Goal: Task Accomplishment & Management: Use online tool/utility

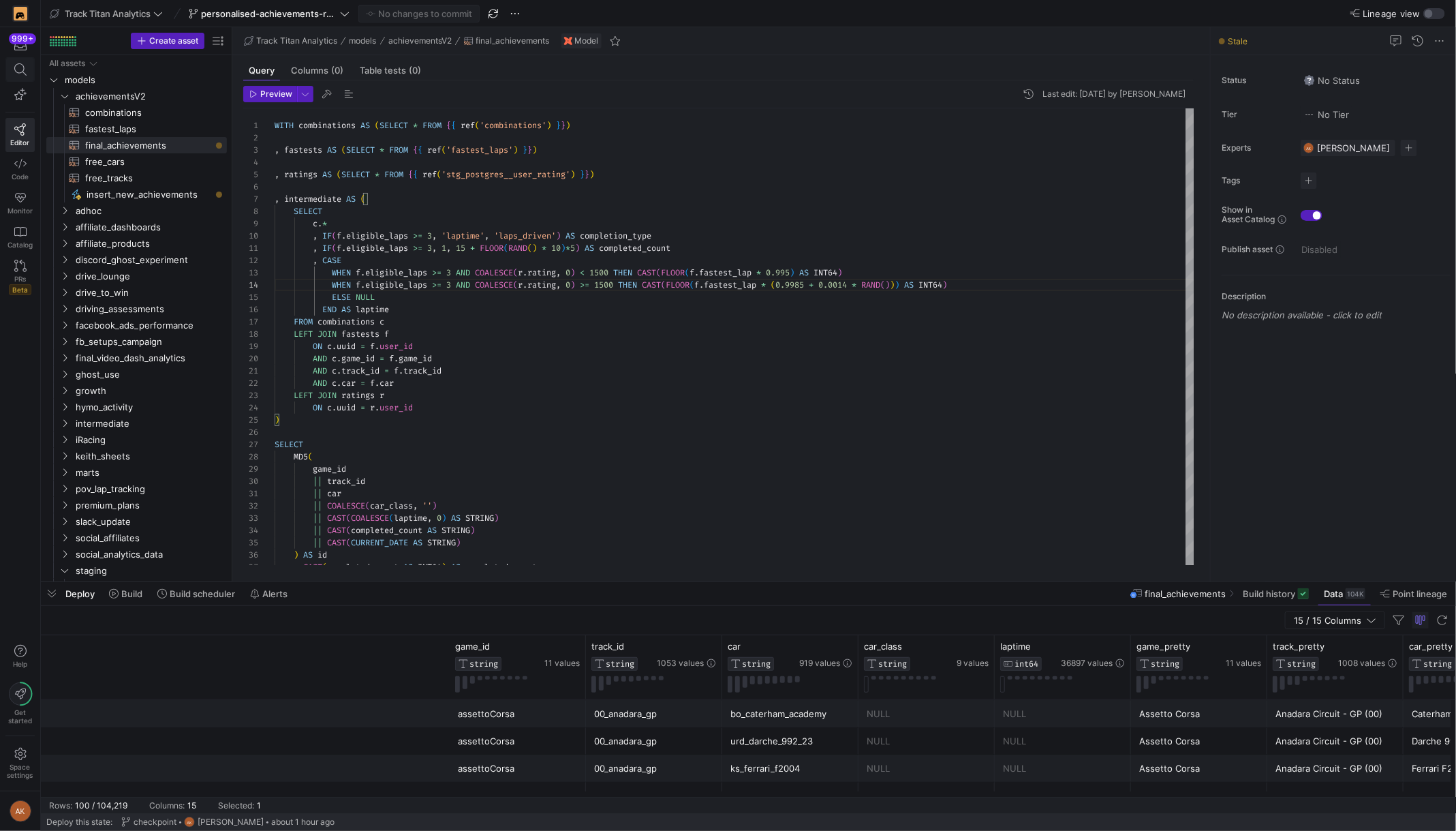
scroll to position [0, 634]
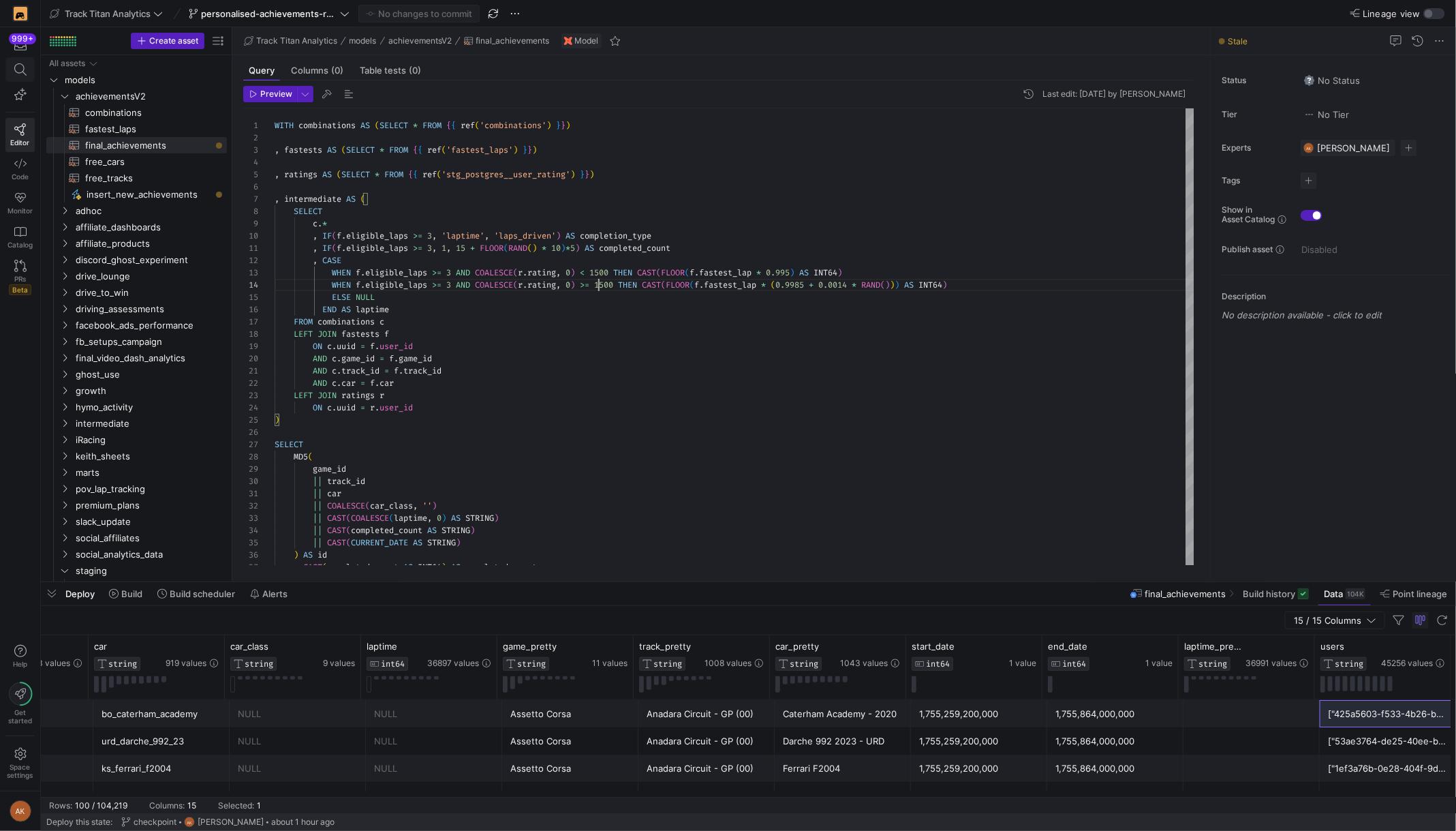
click at [19, 70] on icon at bounding box center [20, 69] width 13 height 13
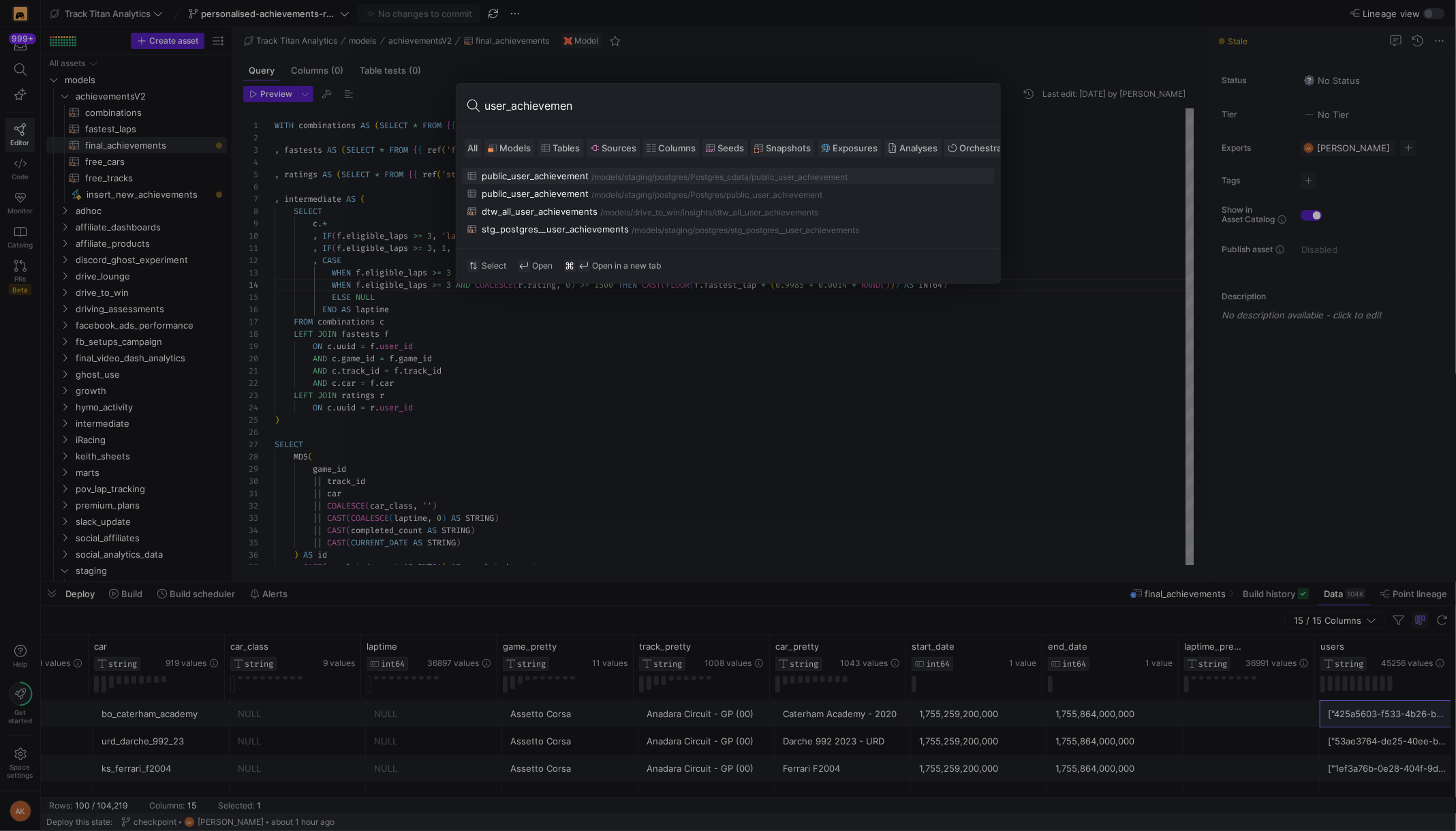
type input "user_achievement"
click at [530, 228] on div "stg_postgres__user_achievements" at bounding box center [556, 229] width 147 height 11
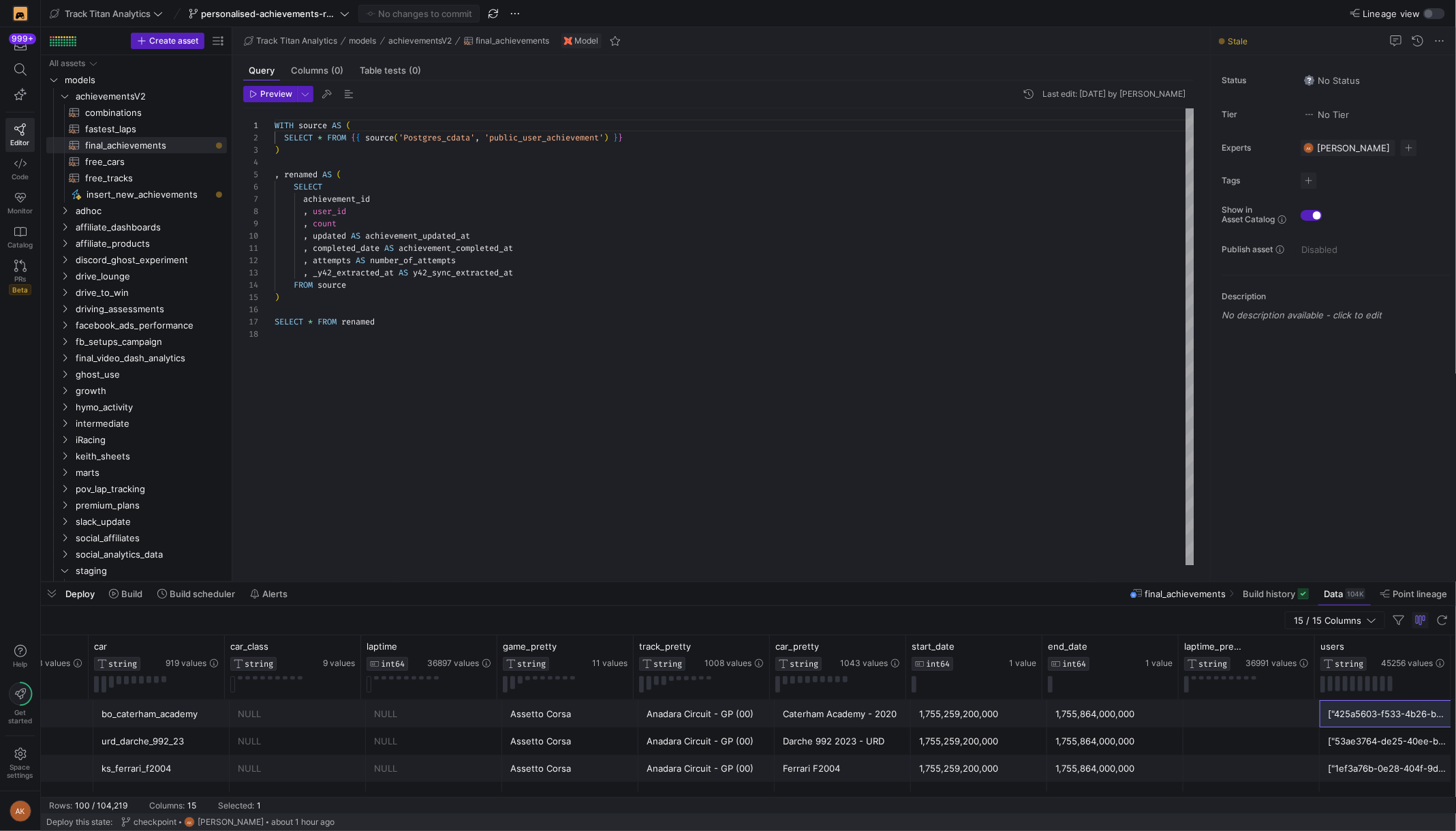
type textarea "WITH source AS ( SELECT * FROM {{ source('Postgres_cdata', 'public_user_achieve…"
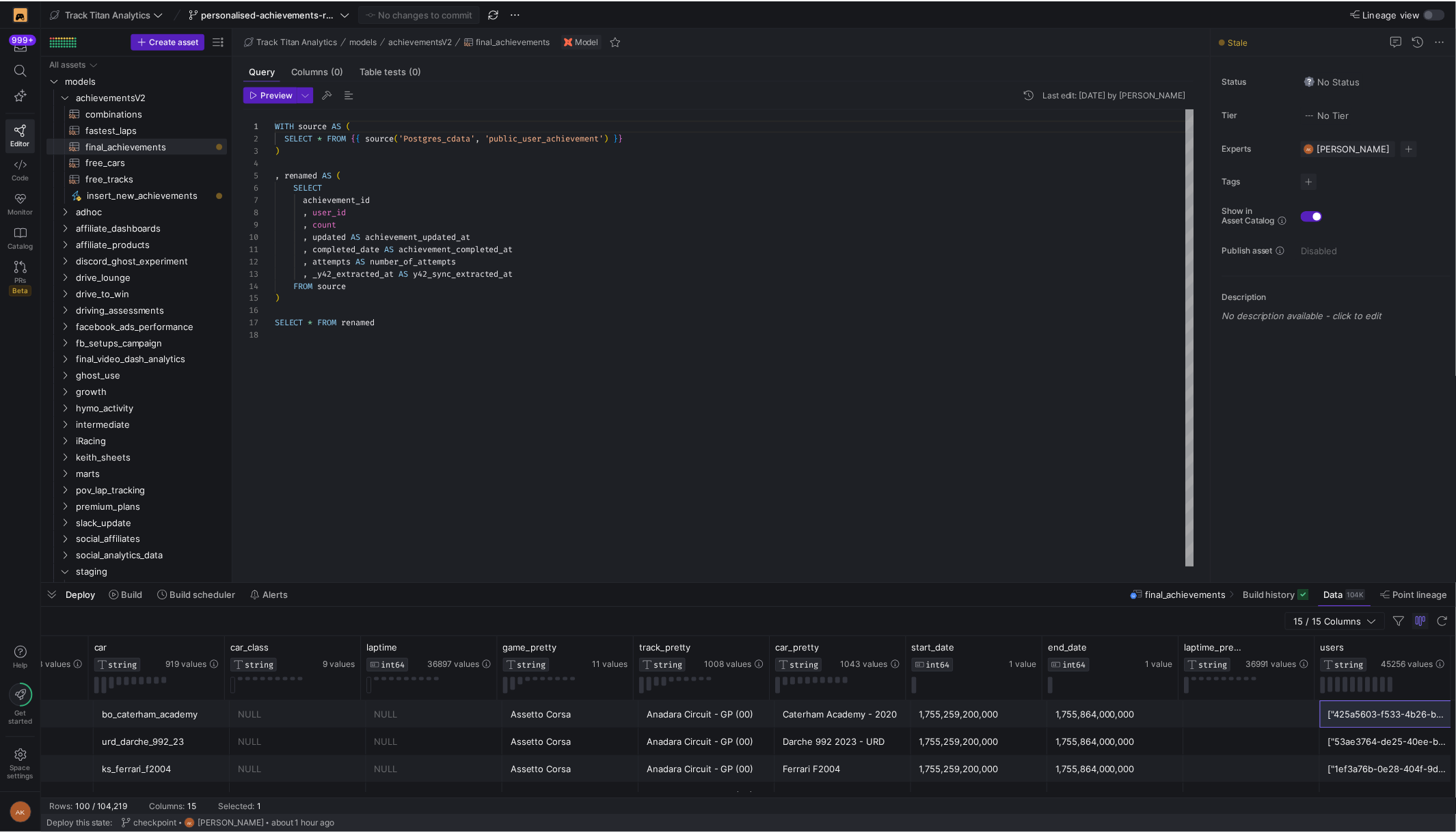
scroll to position [1112, 0]
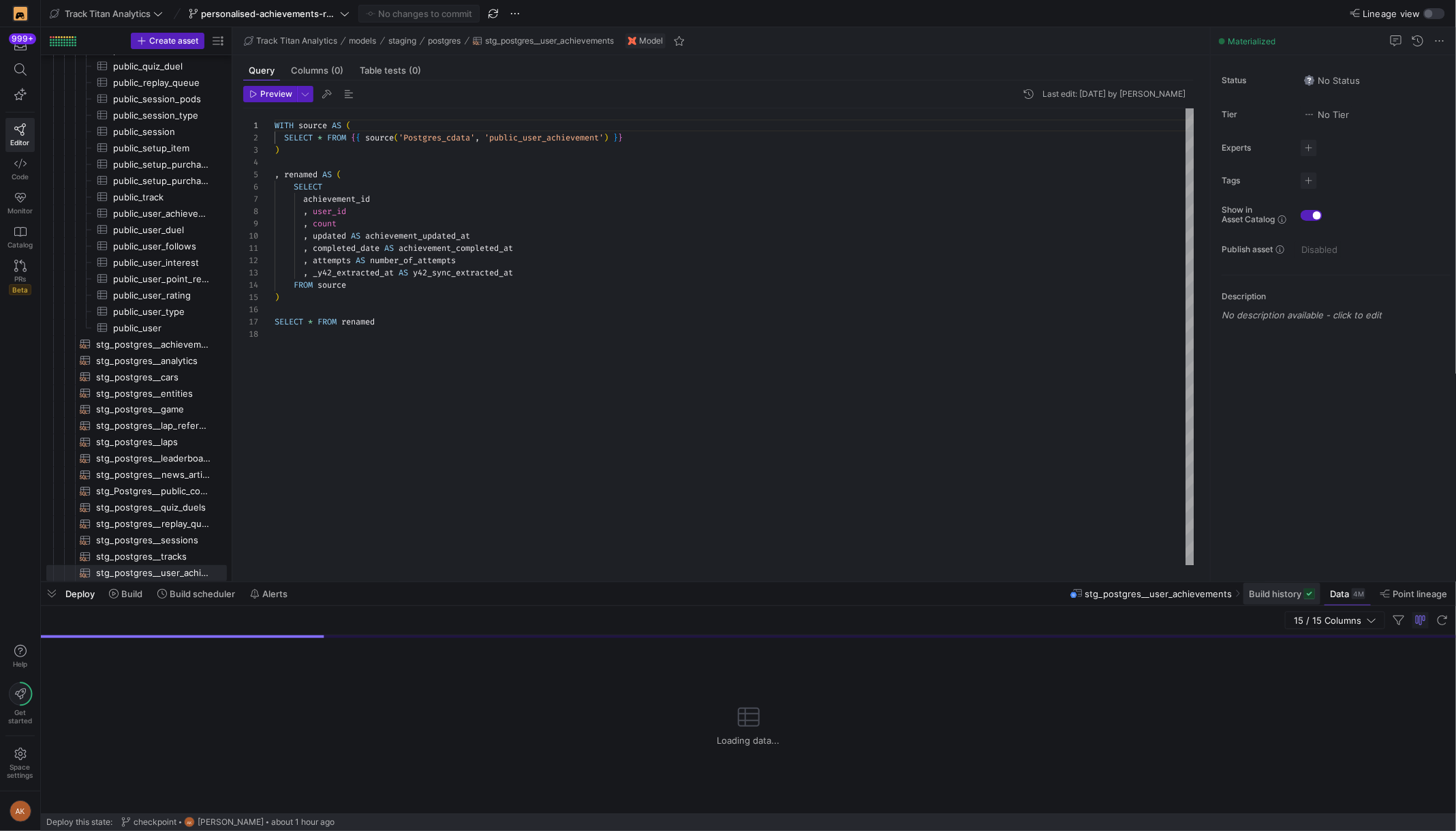
click at [1257, 600] on span at bounding box center [1281, 594] width 77 height 22
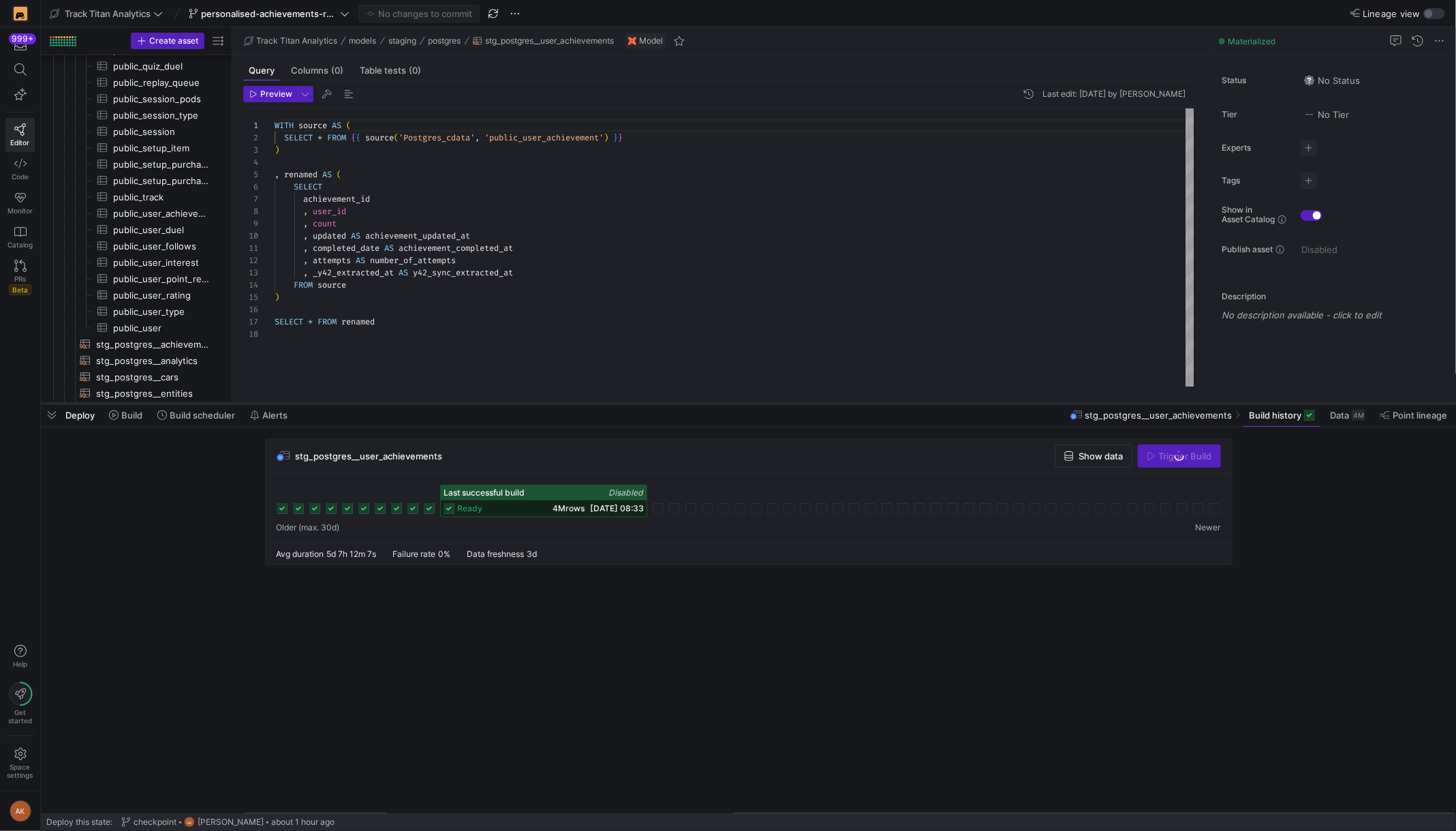
drag, startPoint x: 1005, startPoint y: 580, endPoint x: 1004, endPoint y: 401, distance: 179.0
click at [1004, 401] on div at bounding box center [748, 404] width 1415 height 5
click at [733, 653] on cdk-virtual-scroll-viewport "stg_postgres__user_achievements Show data Trigger Build Last successful build D…" at bounding box center [748, 626] width 1415 height 375
click at [449, 508] on icon at bounding box center [449, 508] width 11 height 11
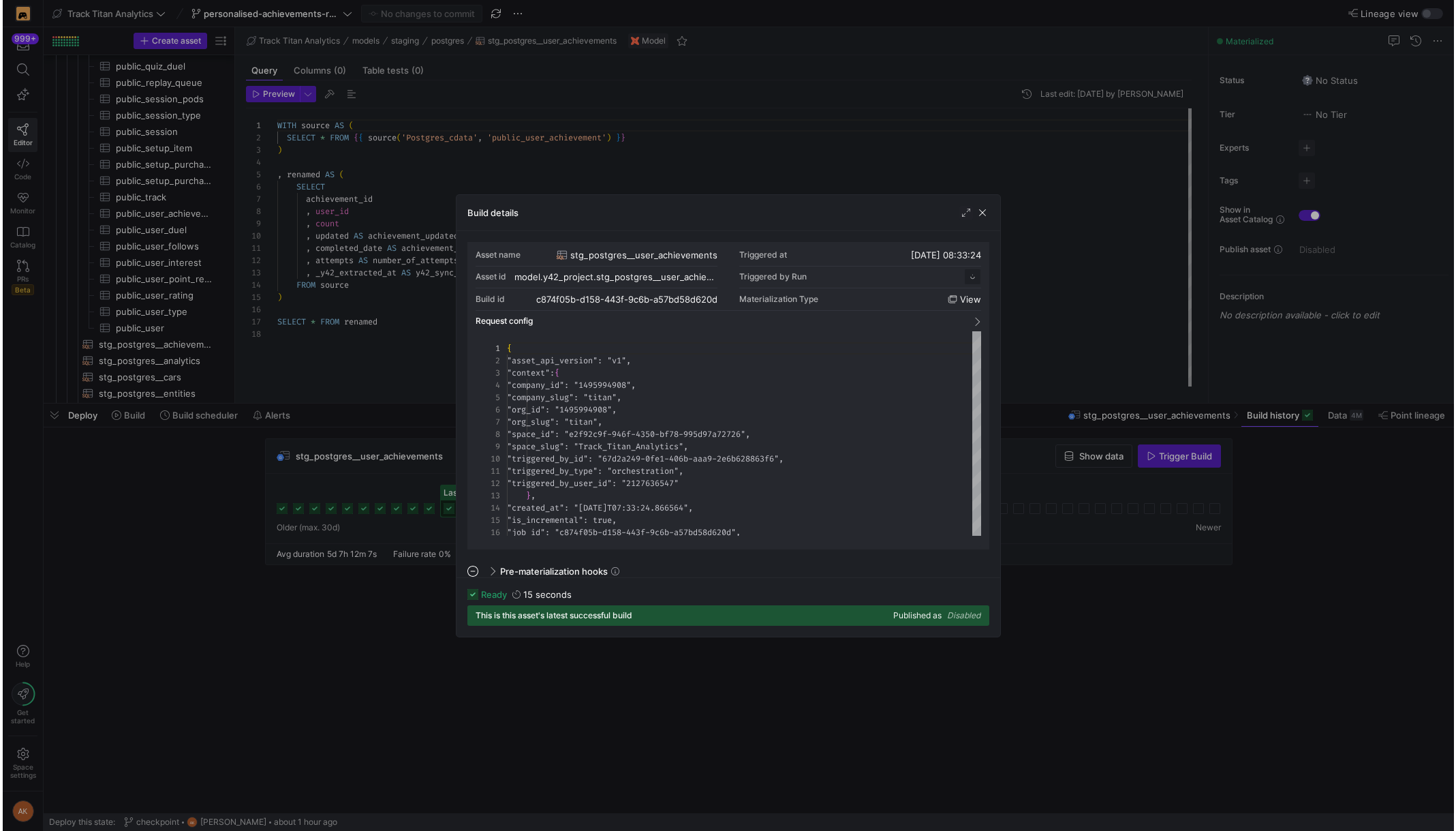
scroll to position [122, 0]
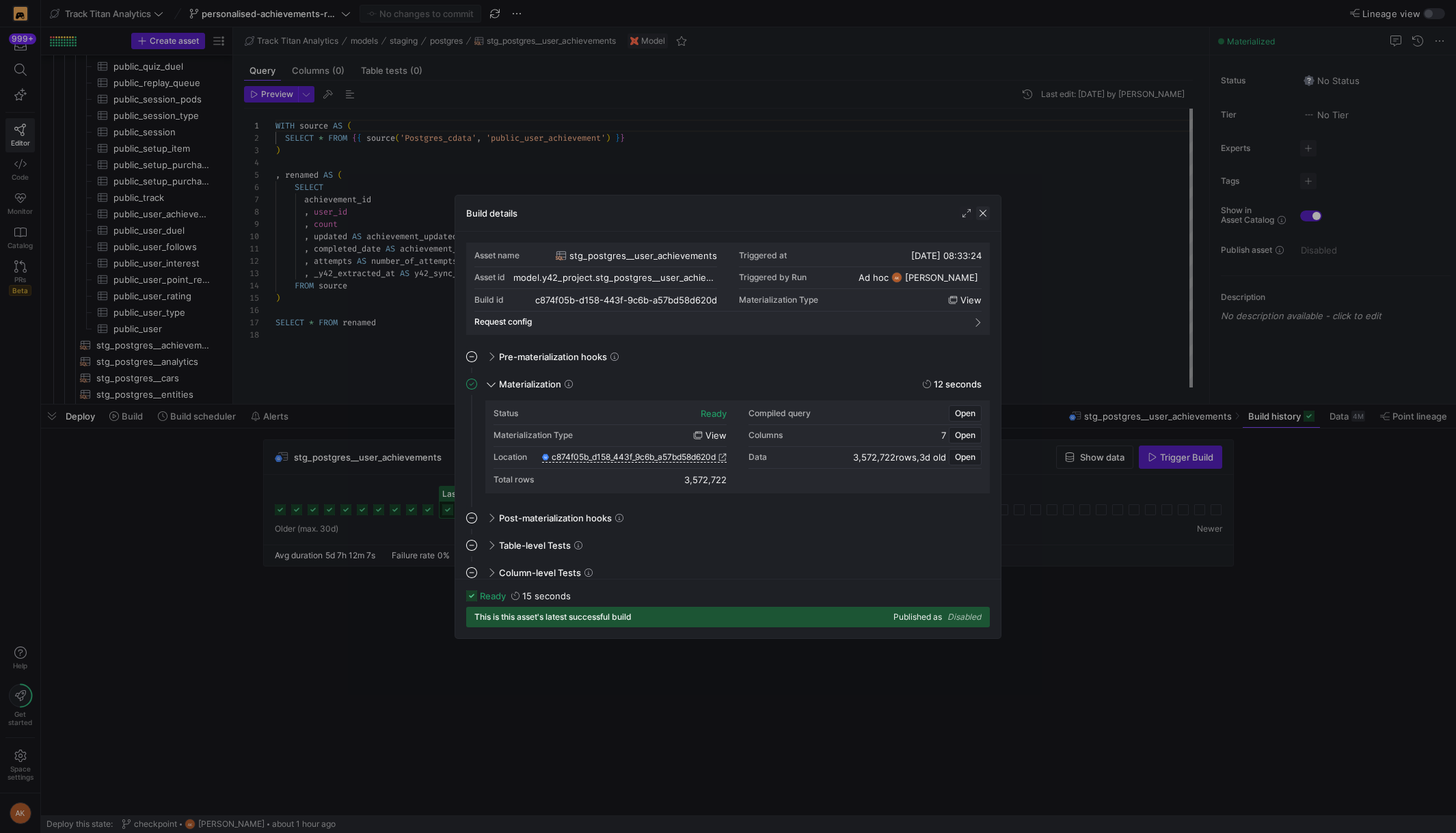
click at [981, 218] on span "button" at bounding box center [983, 213] width 14 height 14
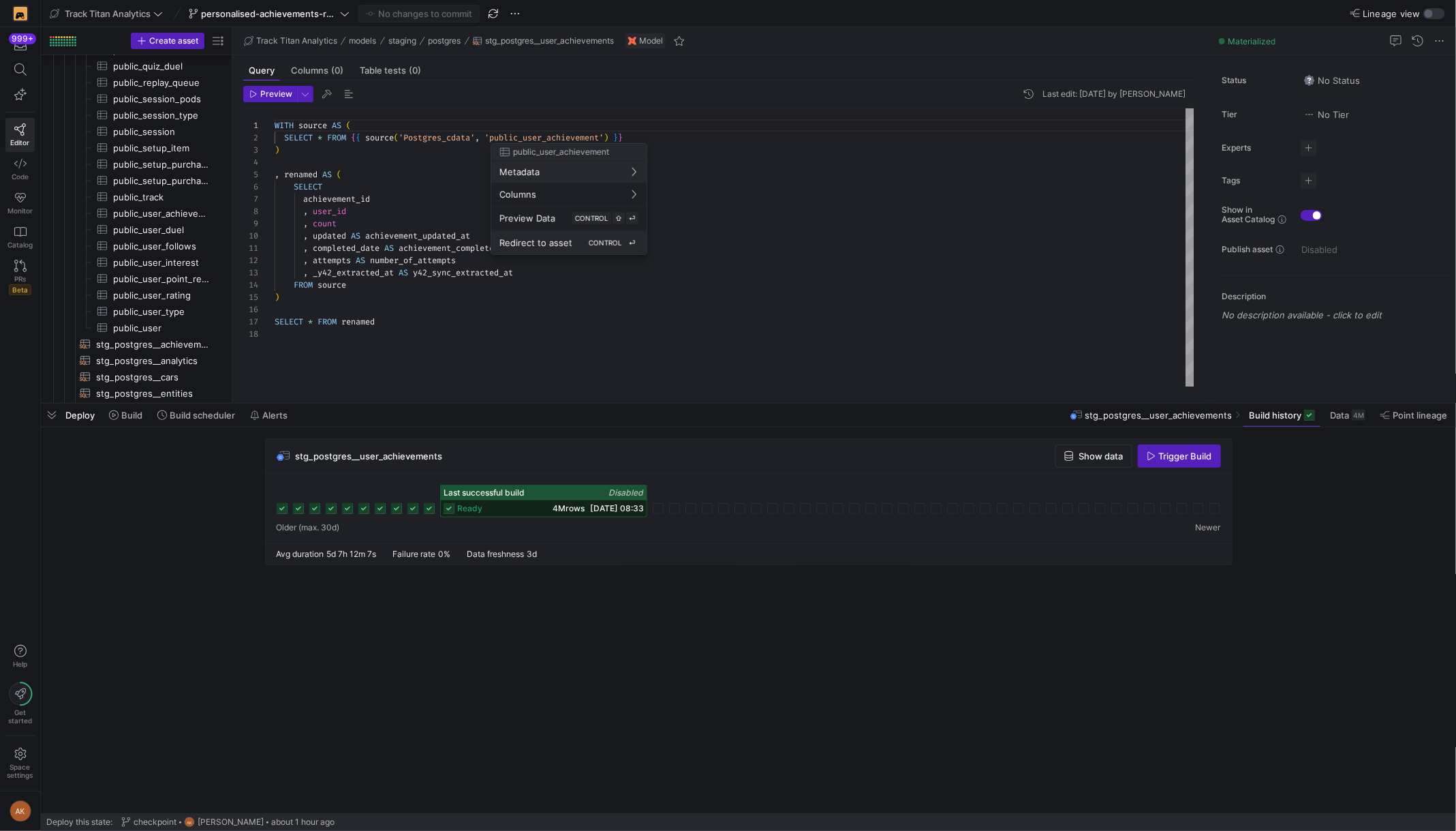
click at [598, 244] on span "CONTROL" at bounding box center [605, 243] width 34 height 8
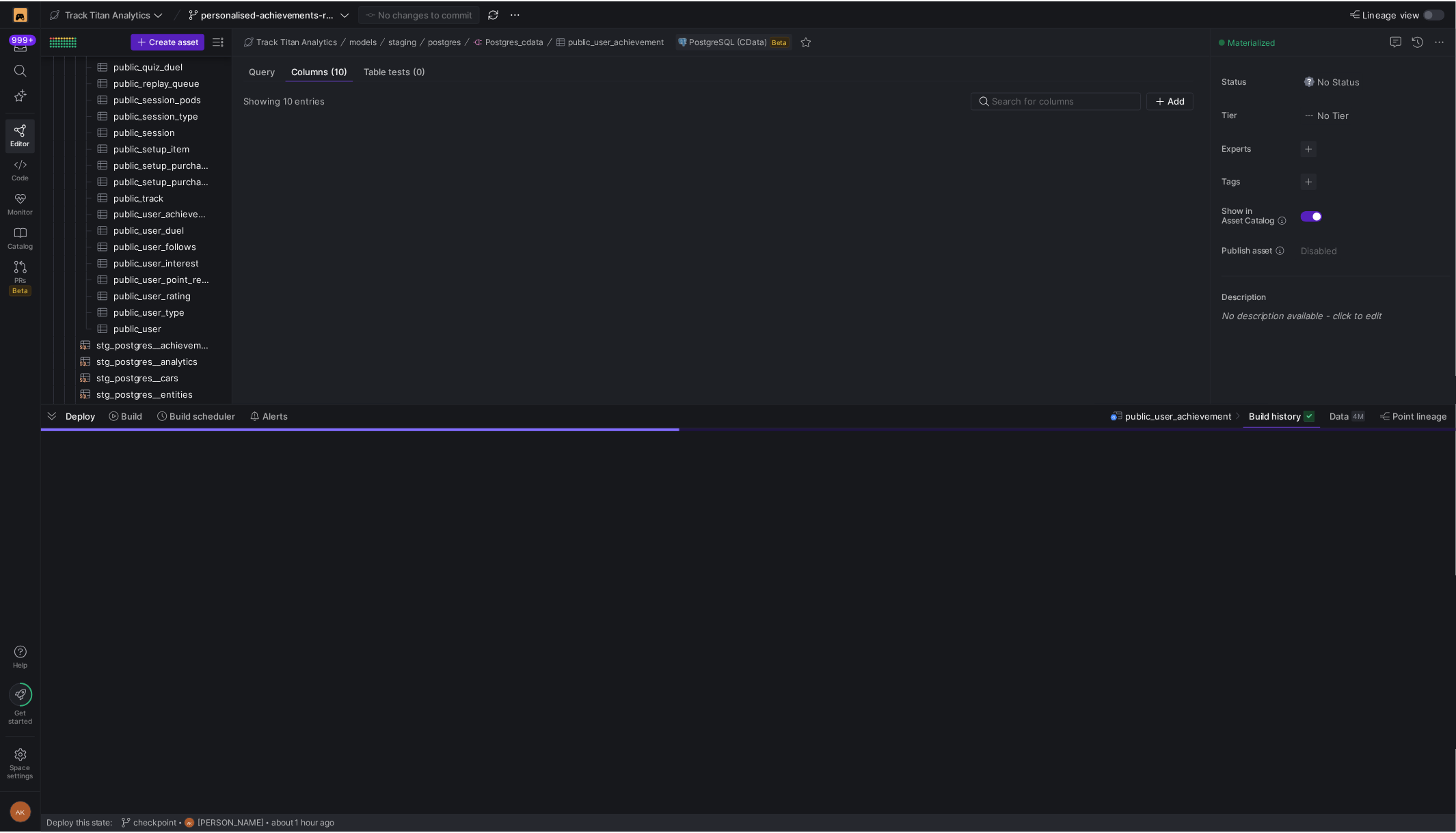
scroll to position [869, 0]
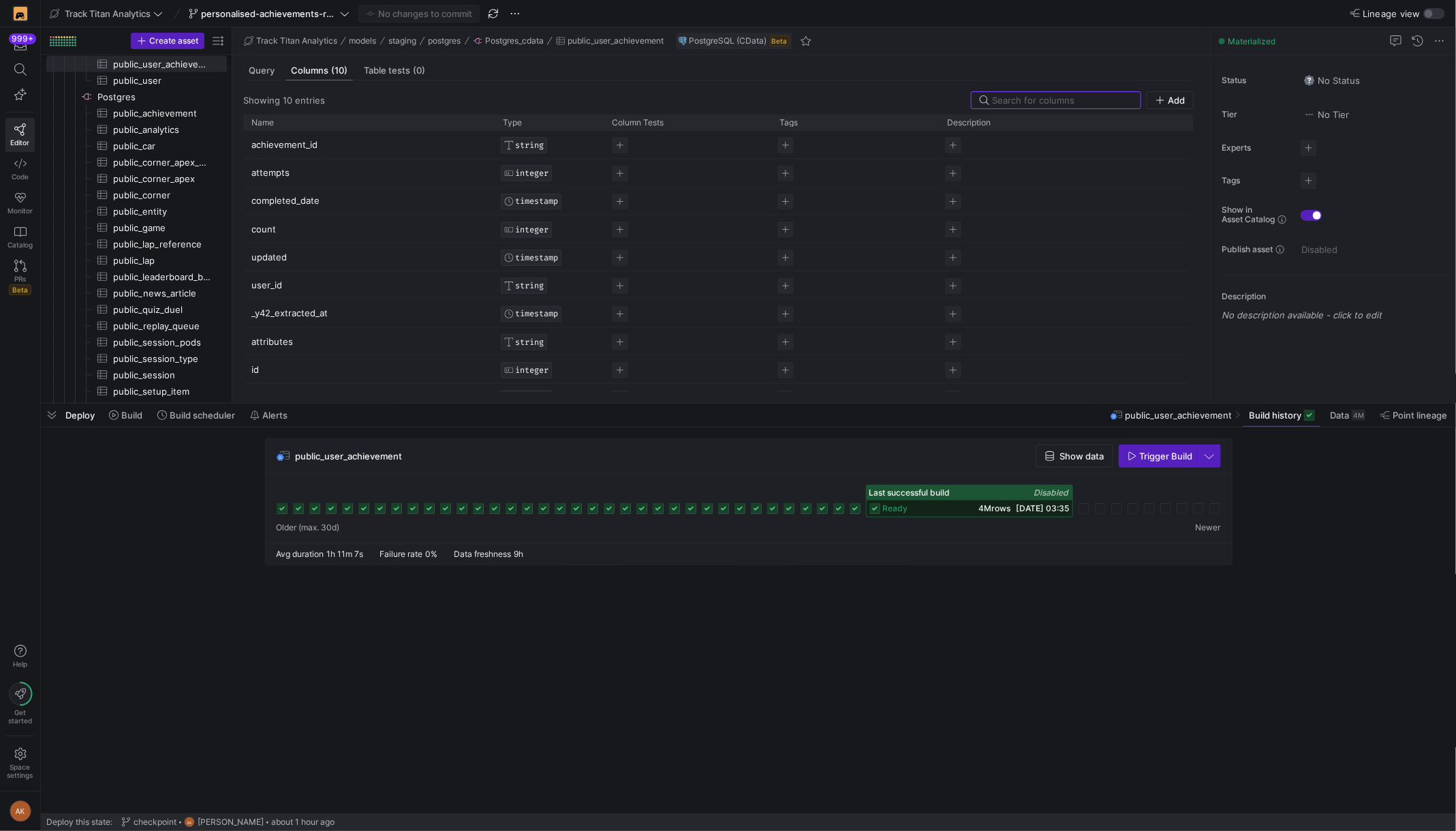
click at [900, 505] on span "ready" at bounding box center [896, 508] width 25 height 9
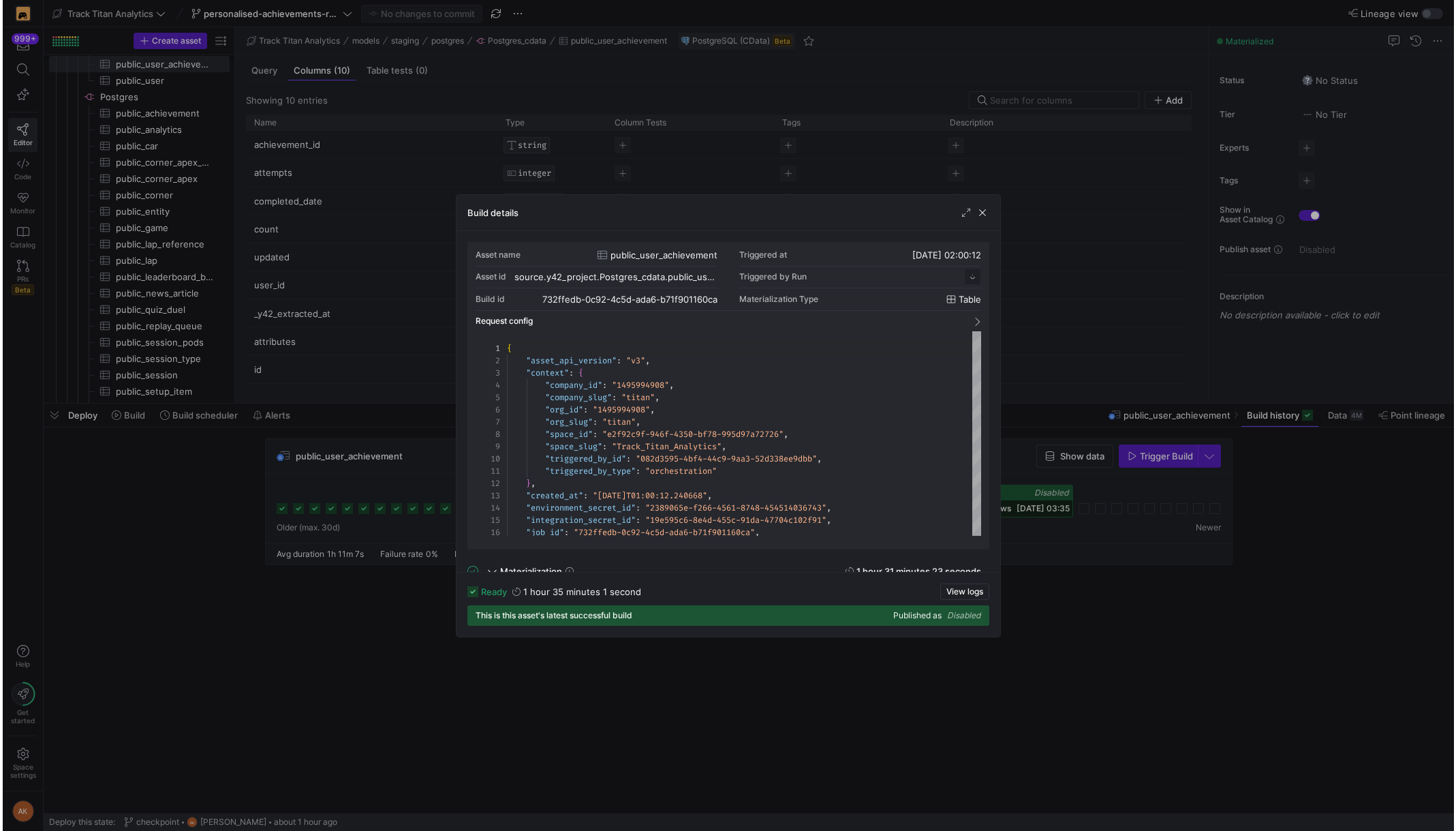
scroll to position [122, 0]
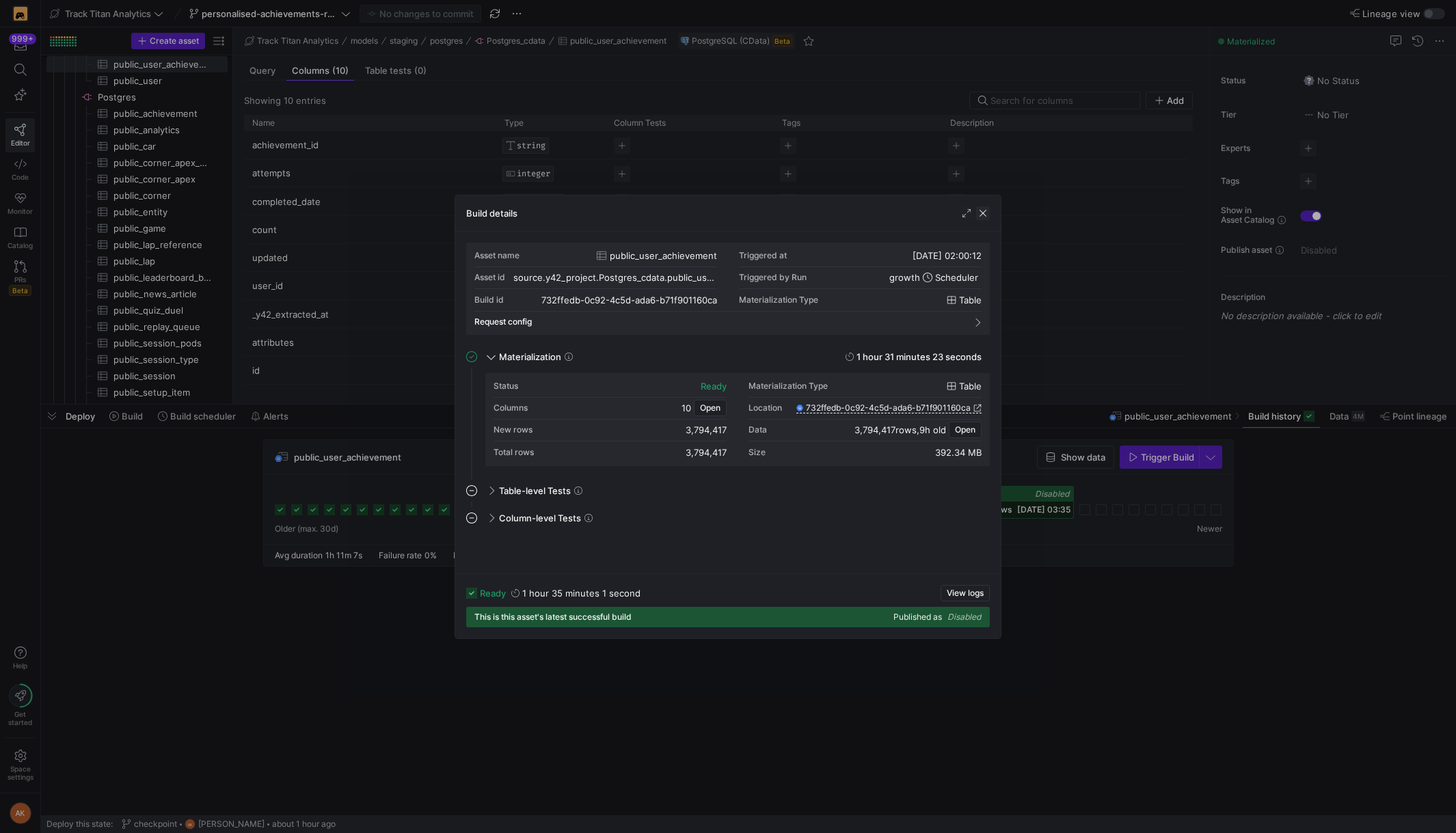
click at [980, 212] on span "button" at bounding box center [983, 213] width 14 height 14
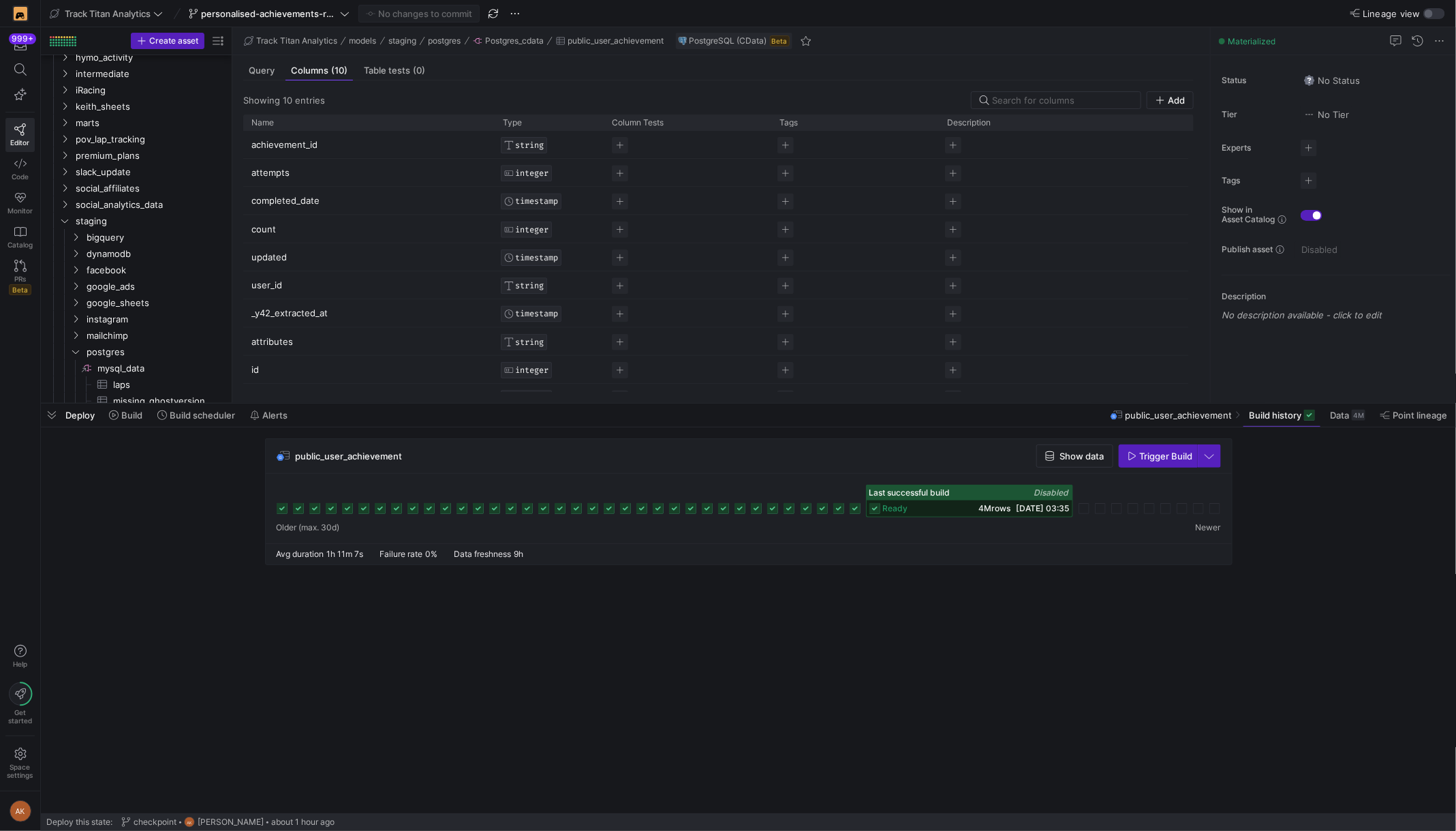
scroll to position [548, 0]
